Goal: Task Accomplishment & Management: Manage account settings

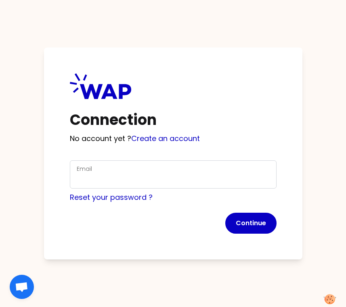
click at [137, 165] on div "Email" at bounding box center [173, 174] width 193 height 21
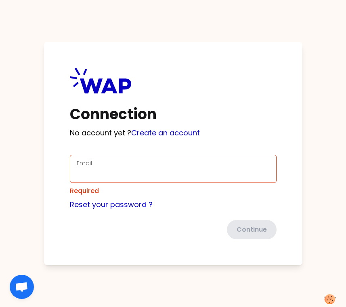
click at [135, 174] on div "Email" at bounding box center [173, 169] width 193 height 21
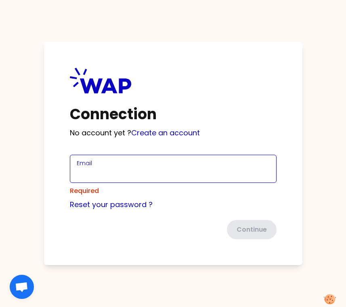
click at [102, 176] on input "Email" at bounding box center [173, 173] width 193 height 11
type input "[PERSON_NAME][EMAIL_ADDRESS][DOMAIN_NAME]"
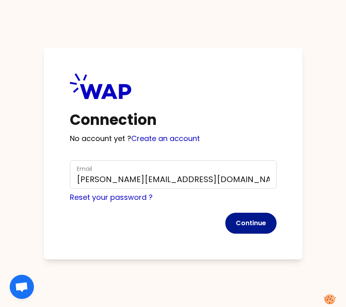
click at [252, 230] on button "Continue" at bounding box center [250, 223] width 51 height 21
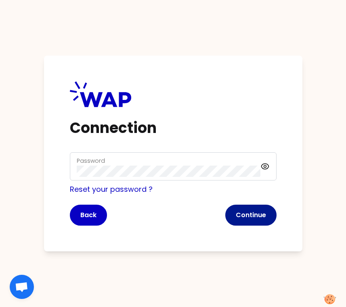
click at [263, 213] on button "Continue" at bounding box center [250, 215] width 51 height 21
